Goal: Task Accomplishment & Management: Manage account settings

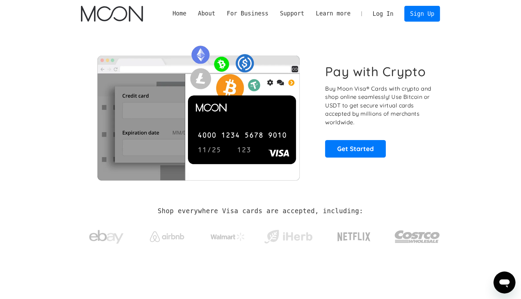
click at [387, 14] on link "Log In" at bounding box center [383, 13] width 32 height 15
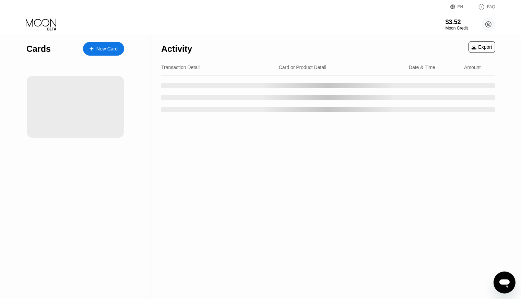
click at [345, 228] on div "Activity Export Transaction Detail Card or Product Detail Date & Time Amount" at bounding box center [328, 167] width 355 height 264
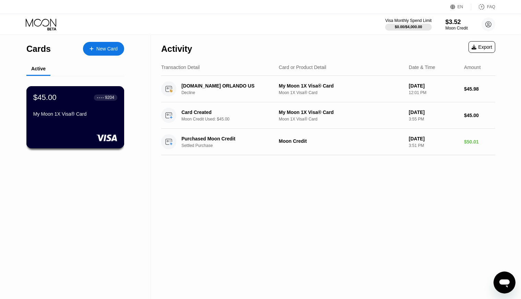
click at [89, 131] on div "$45.00 ● ● ● ● 9204 My Moon 1X Visa® Card" at bounding box center [75, 117] width 98 height 62
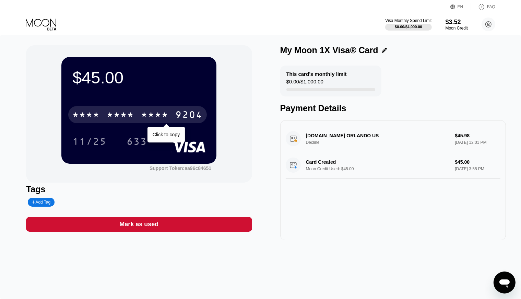
click at [180, 117] on div "9204" at bounding box center [188, 115] width 27 height 11
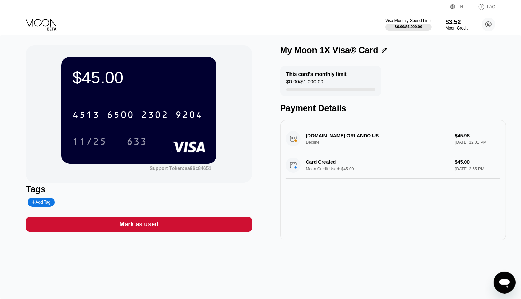
click at [507, 280] on icon "Open messaging window" at bounding box center [504, 283] width 10 height 8
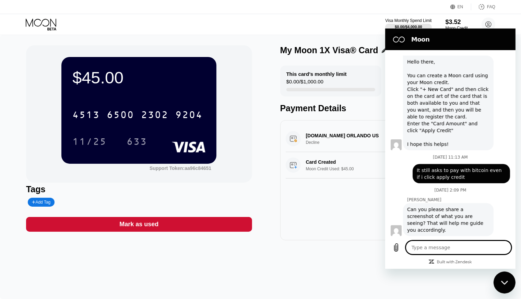
type textarea "x"
click at [483, 249] on textarea at bounding box center [458, 247] width 106 height 14
type textarea "I"
type textarea "x"
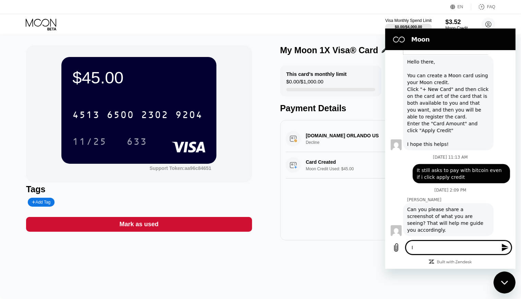
type textarea "I"
type textarea "x"
type textarea "I h"
type textarea "x"
type textarea "I ha"
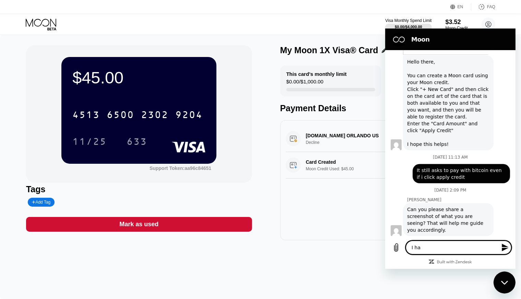
type textarea "x"
type textarea "I hav"
type textarea "x"
type textarea "I ha"
type textarea "x"
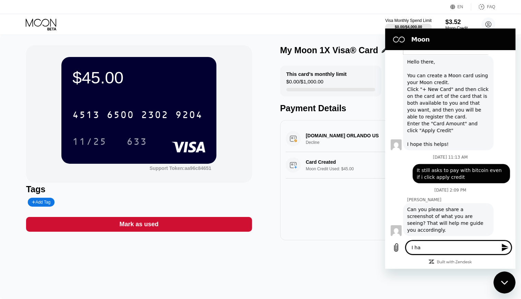
type textarea "I h"
type textarea "x"
type textarea "I"
type textarea "x"
type textarea "I"
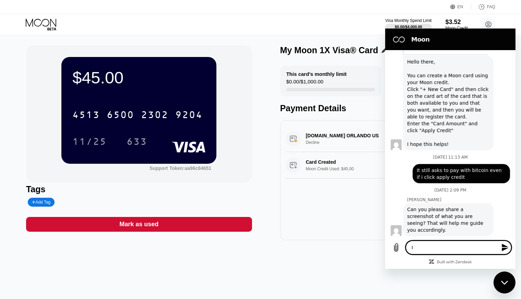
type textarea "x"
type textarea "tr"
type textarea "x"
type textarea "t"
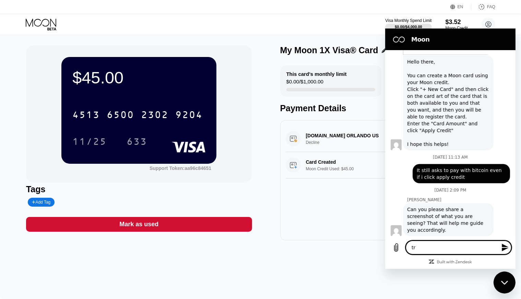
type textarea "x"
type textarea "I"
type textarea "x"
type textarea "It"
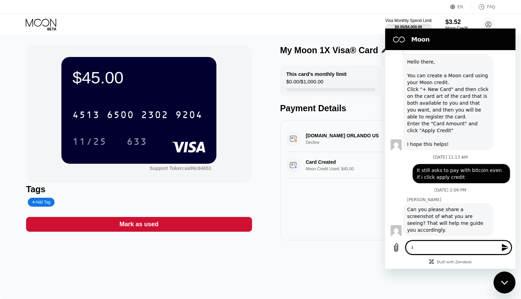
type textarea "x"
type textarea "It"
type textarea "x"
type textarea "It w"
type textarea "x"
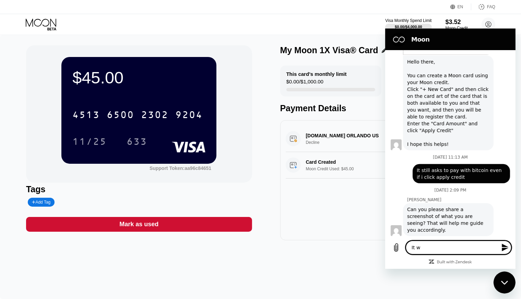
type textarea "It wo"
type textarea "x"
type textarea "It wok"
type textarea "x"
type textarea "It wokr"
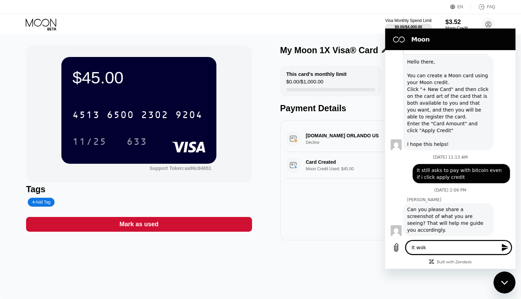
type textarea "x"
type textarea "It wok"
type textarea "x"
type textarea "It wo"
type textarea "x"
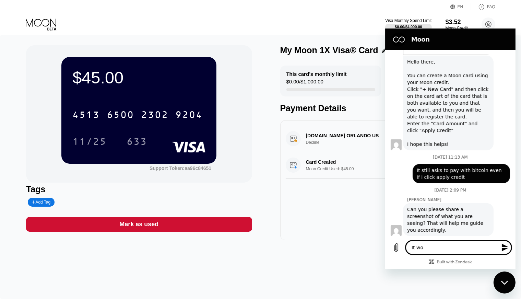
type textarea "It wor"
type textarea "x"
type textarea "It work"
type textarea "x"
type textarea "It worke"
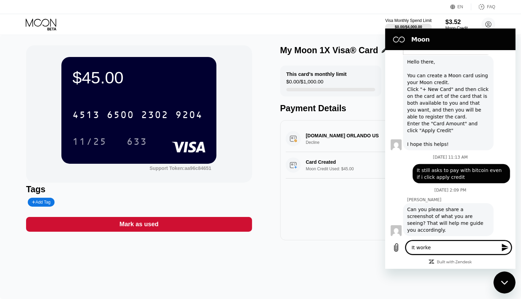
type textarea "x"
type textarea "It worked"
type textarea "x"
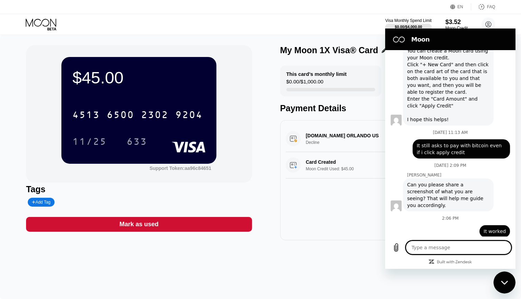
scroll to position [410, 0]
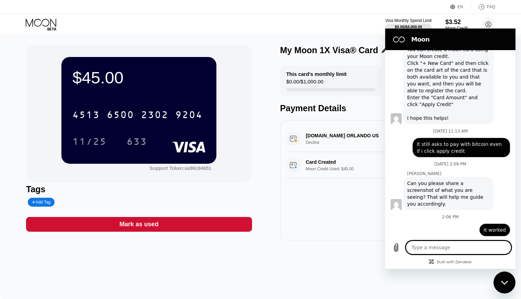
click at [301, 32] on div "Visa Monthly Spend Limit $0.00 / $4,000.00 $3.52 Moon Credit [EMAIL_ADDRESS][DO…" at bounding box center [260, 24] width 521 height 21
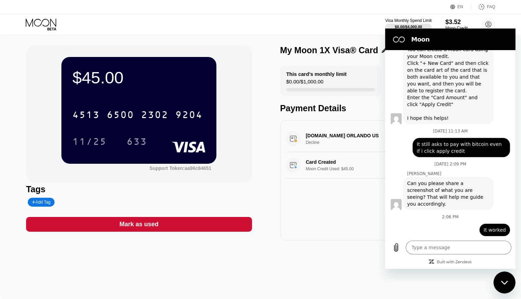
click at [340, 206] on div "[DOMAIN_NAME] ORLANDO US Decline $45.98 [DATE] 12:01 PM Card Created Moon Credi…" at bounding box center [393, 180] width 226 height 120
click at [509, 287] on div "Close messaging window" at bounding box center [504, 282] width 21 height 21
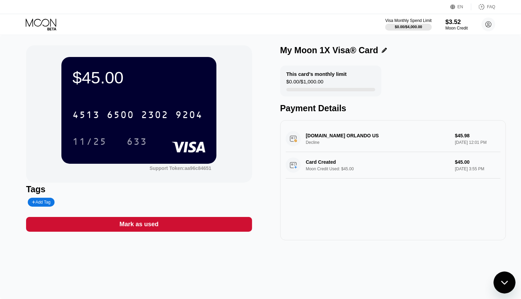
type textarea "x"
